Goal: Book appointment/travel/reservation

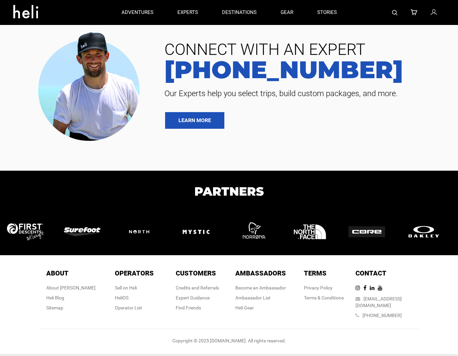
type input "Heli Skiing"
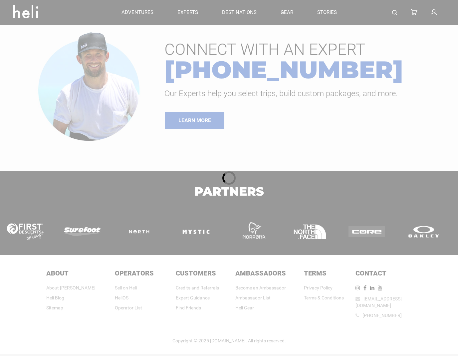
click at [232, 157] on div "adventures experts destinations gear stories search cart sign in search Suggest…" at bounding box center [229, 178] width 458 height 356
type input "Heli Skiing"
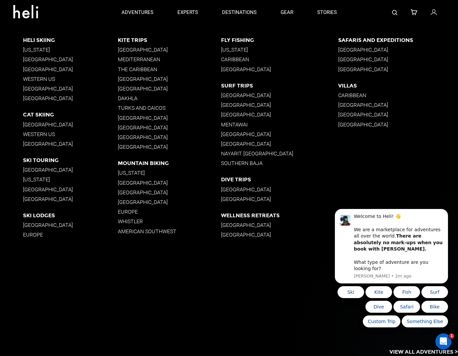
click at [57, 59] on p "British Columbia" at bounding box center [70, 59] width 95 height 6
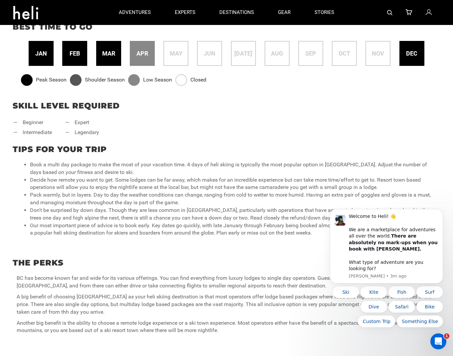
scroll to position [293, 0]
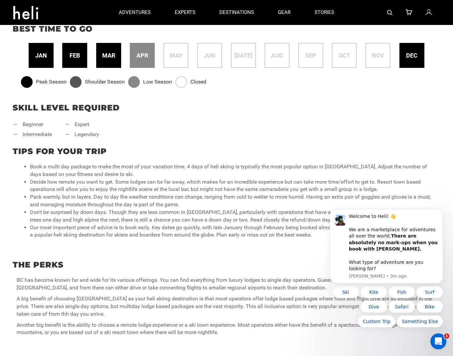
click at [69, 62] on div "feb" at bounding box center [74, 55] width 25 height 25
click at [72, 61] on div "feb" at bounding box center [74, 55] width 25 height 25
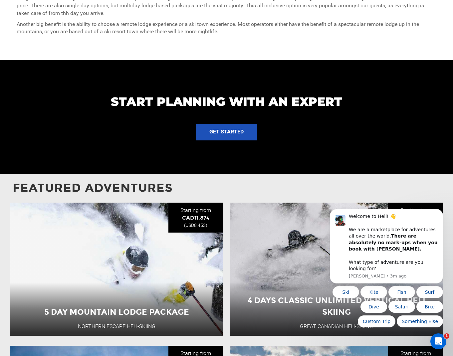
scroll to position [595, 0]
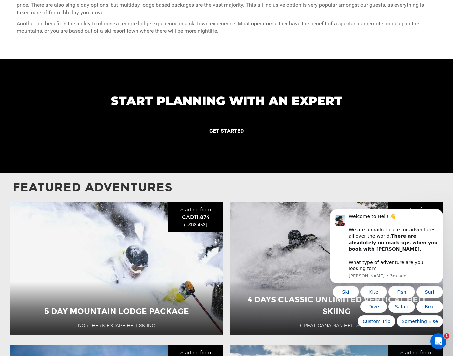
click at [219, 133] on button "GET STARTED" at bounding box center [226, 131] width 61 height 17
